Goal: Find contact information: Find contact information

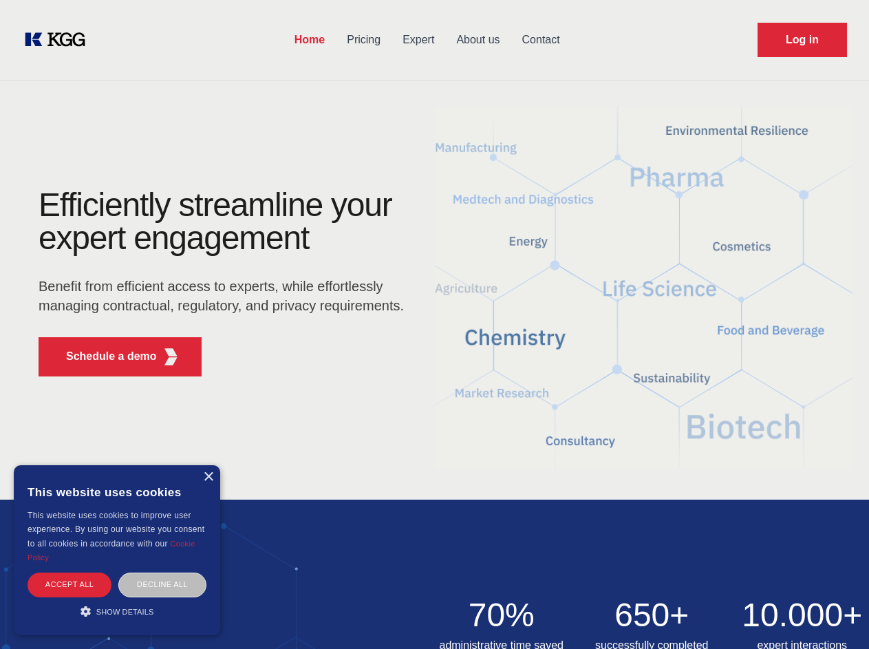
click at [434, 324] on div "Efficiently streamline your expert engagement Benefit from efficient access to …" at bounding box center [226, 288] width 418 height 199
click at [103, 356] on p "Schedule a demo" at bounding box center [111, 356] width 91 height 17
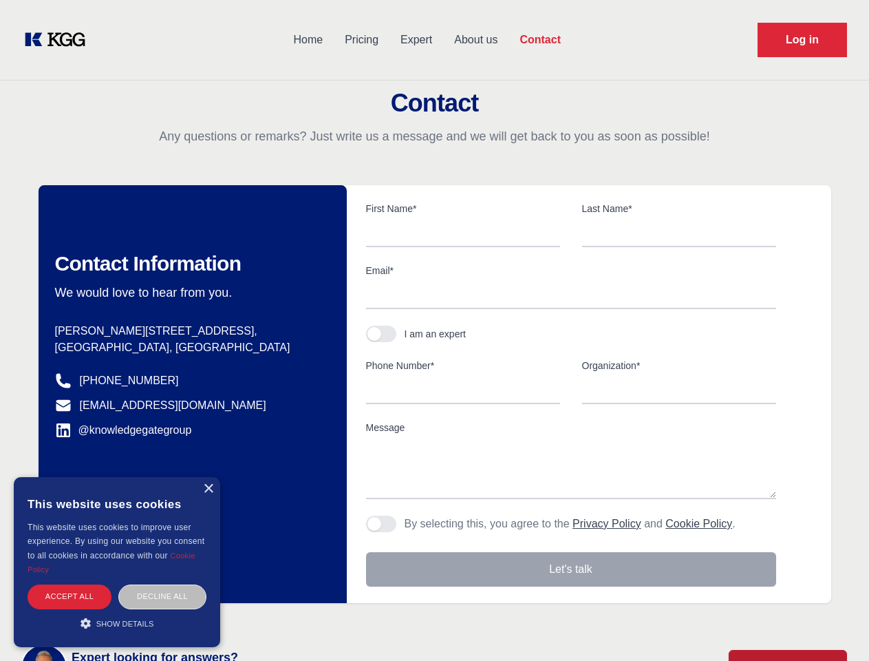
click at [208, 477] on div "× This website uses cookies This website uses cookies to improve user experienc…" at bounding box center [117, 562] width 206 height 170
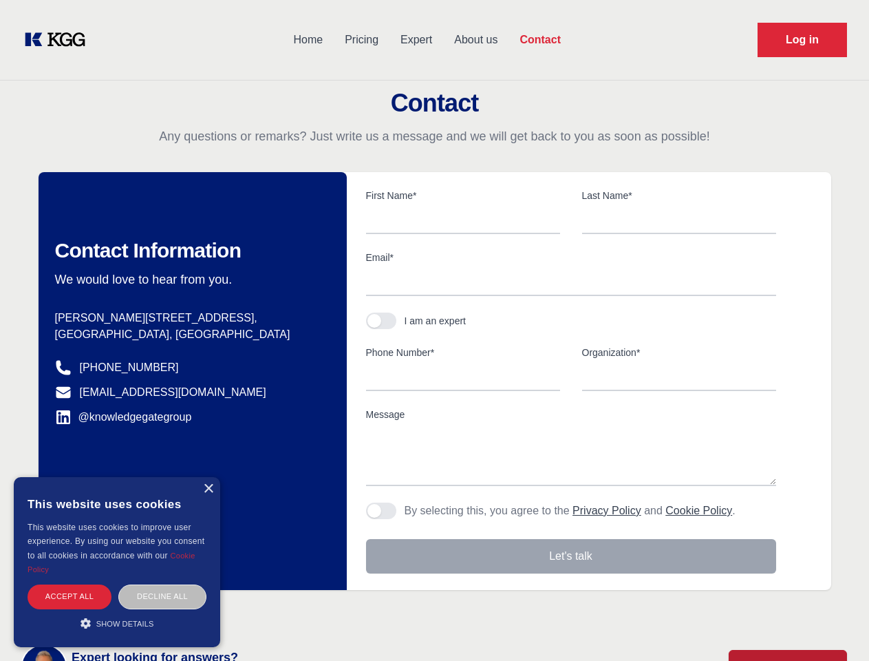
click at [70, 584] on div "Accept all" at bounding box center [70, 596] width 84 height 24
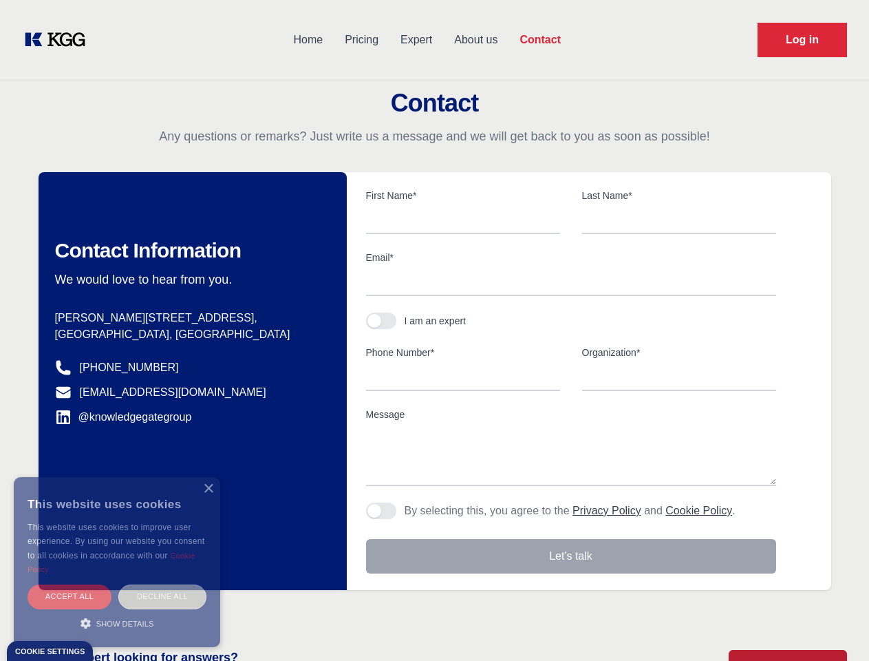
click at [162, 584] on div "Decline all" at bounding box center [162, 596] width 88 height 24
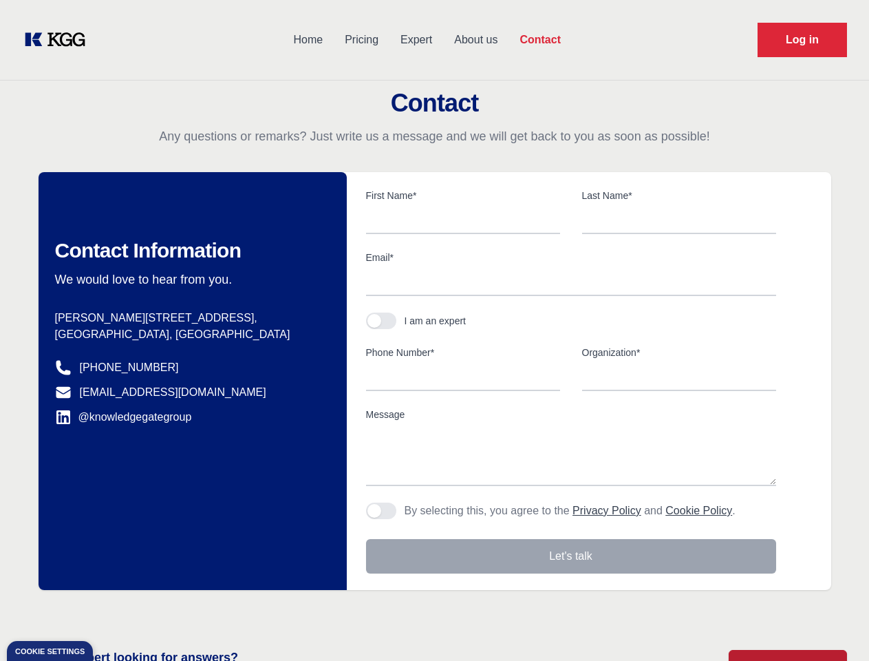
click at [117, 611] on main "Contact Any questions or remarks? Just write us a message and we will get back …" at bounding box center [434, 358] width 869 height 716
